Goal: Task Accomplishment & Management: Complete application form

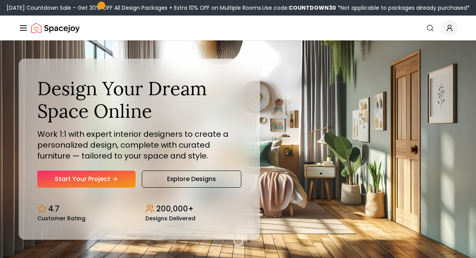
click at [108, 163] on div "Design Your Dream Space Online Work 1:1 with expert interior designers to creat…" at bounding box center [139, 132] width 204 height 110
click at [105, 184] on link "Start Your Project" at bounding box center [86, 179] width 98 height 17
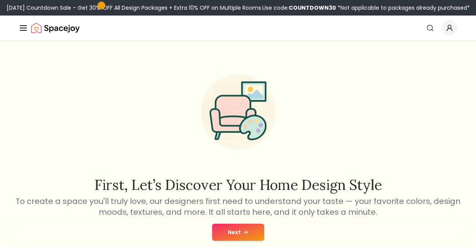
scroll to position [54, 0]
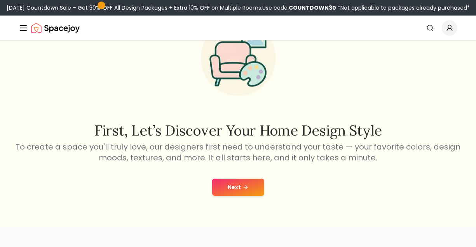
click at [232, 186] on button "Next" at bounding box center [238, 187] width 52 height 17
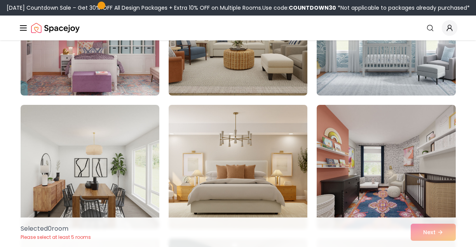
scroll to position [67, 0]
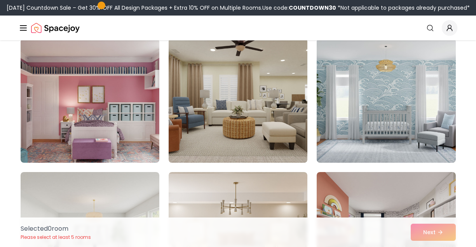
click at [223, 160] on img at bounding box center [238, 100] width 146 height 131
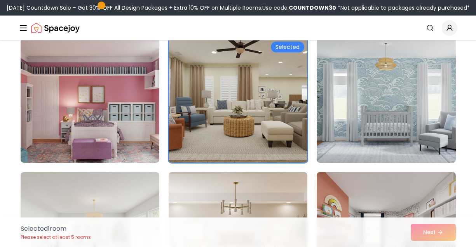
click at [352, 153] on img at bounding box center [386, 100] width 146 height 131
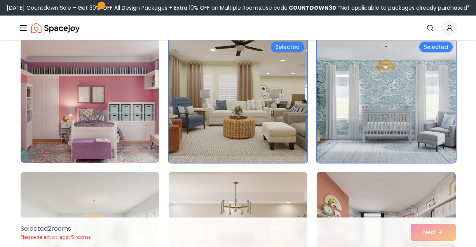
click at [273, 140] on img at bounding box center [238, 100] width 146 height 131
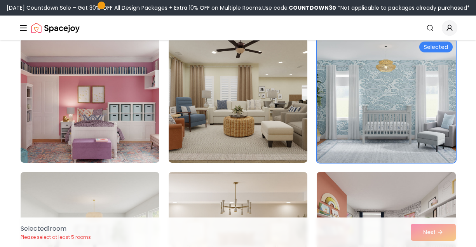
scroll to position [69, 0]
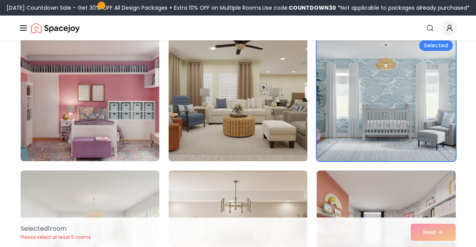
click at [247, 120] on img at bounding box center [238, 99] width 146 height 131
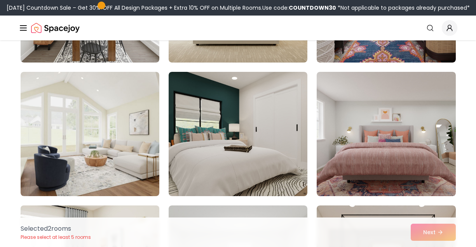
scroll to position [390, 0]
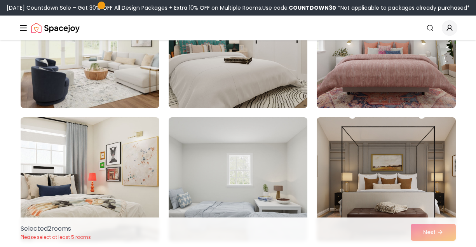
click at [116, 105] on img at bounding box center [90, 46] width 146 height 131
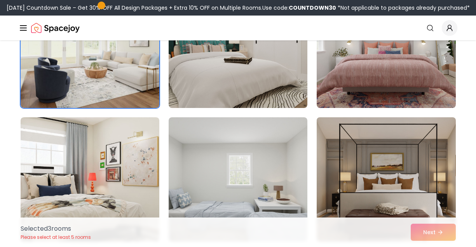
click at [389, 142] on img at bounding box center [386, 179] width 146 height 131
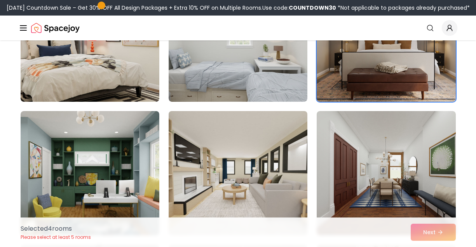
scroll to position [576, 0]
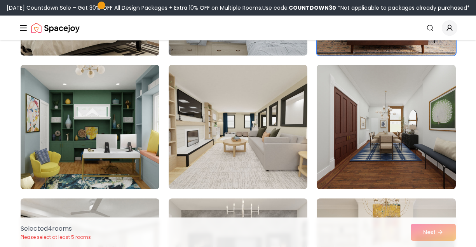
click at [123, 182] on img at bounding box center [90, 127] width 146 height 131
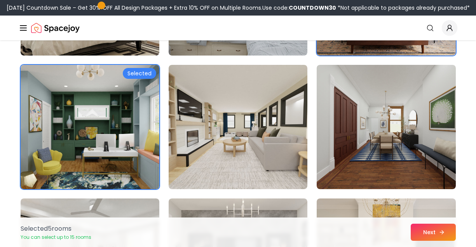
click at [413, 227] on button "Next" at bounding box center [433, 232] width 45 height 17
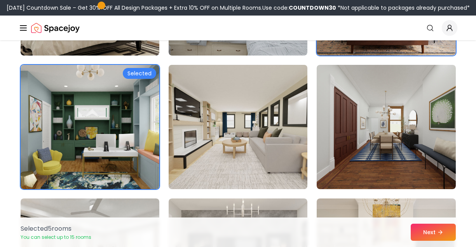
click at [271, 177] on img at bounding box center [238, 127] width 146 height 131
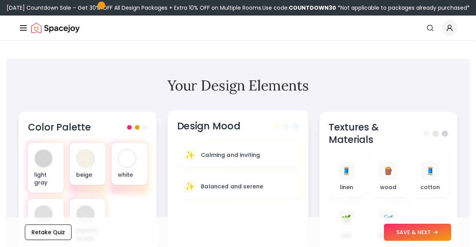
scroll to position [230, 0]
